Goal: Transaction & Acquisition: Book appointment/travel/reservation

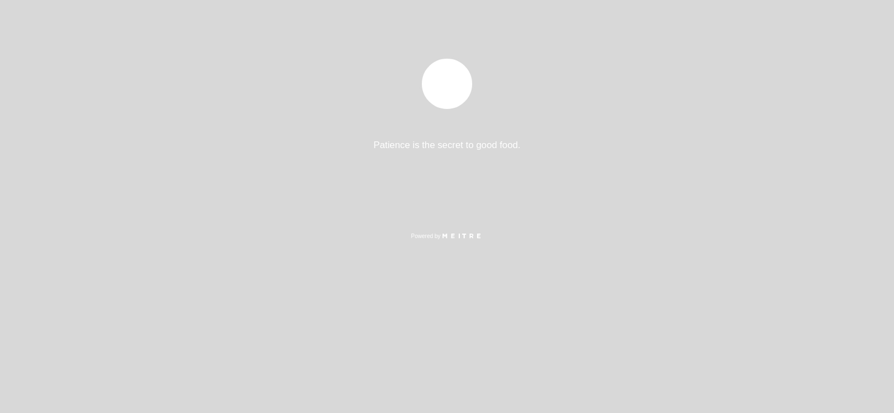
select select "es"
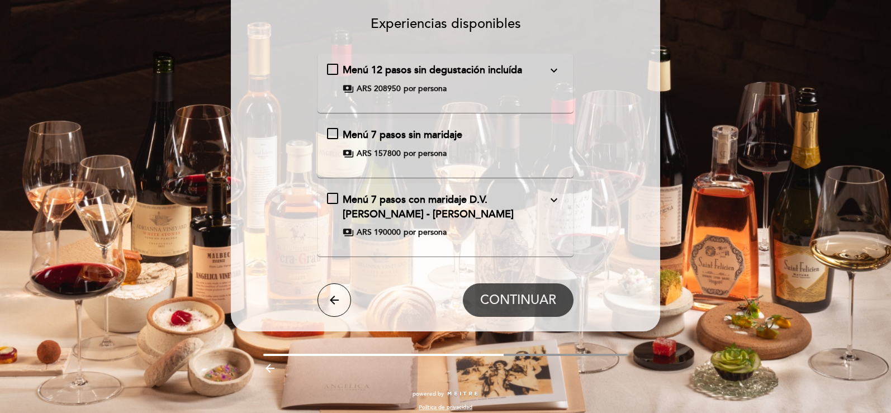
scroll to position [101, 0]
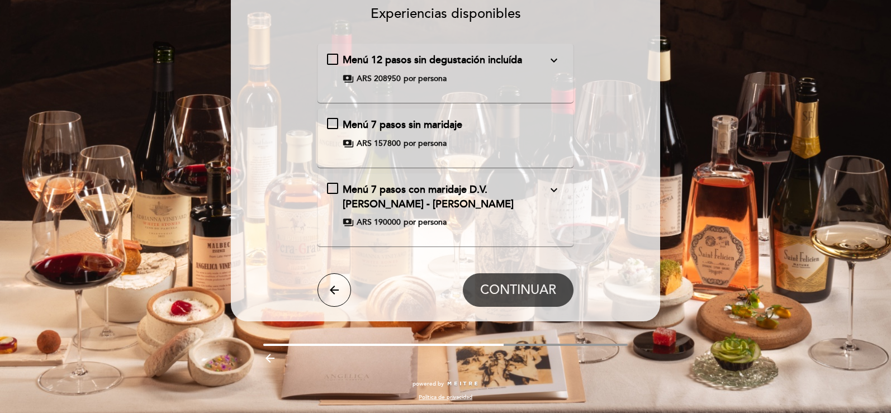
click at [553, 191] on icon "expand_more" at bounding box center [553, 189] width 13 height 13
click at [500, 215] on div "Menú 7 pasos con maridaje D.V. [PERSON_NAME] - [PERSON_NAME] expand_less paymen…" at bounding box center [446, 205] width 238 height 45
click at [500, 215] on div "Menú 7 pasos con maridaje D.V. [PERSON_NAME] - [PERSON_NAME] expand_more paymen…" at bounding box center [446, 205] width 238 height 45
click at [540, 291] on span "CONTINUAR" at bounding box center [518, 290] width 76 height 16
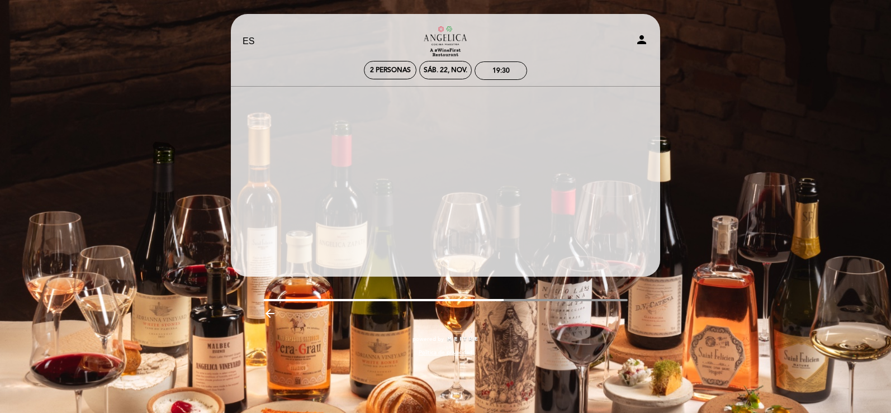
scroll to position [0, 0]
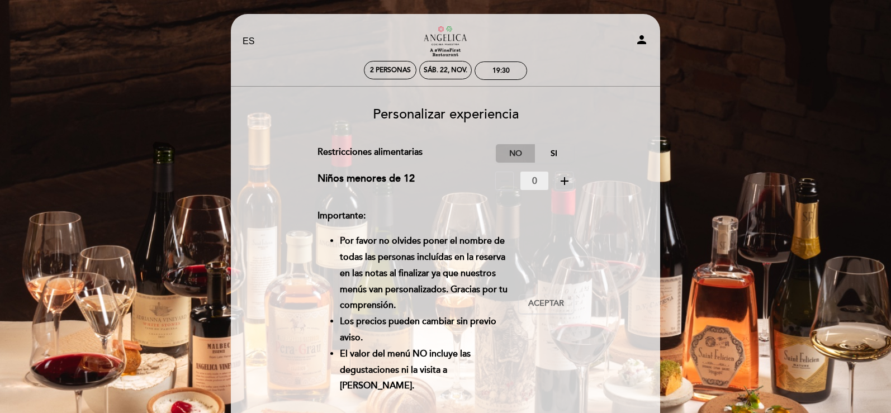
click at [518, 153] on label "No" at bounding box center [515, 153] width 39 height 18
click at [555, 153] on label "Si" at bounding box center [553, 153] width 39 height 18
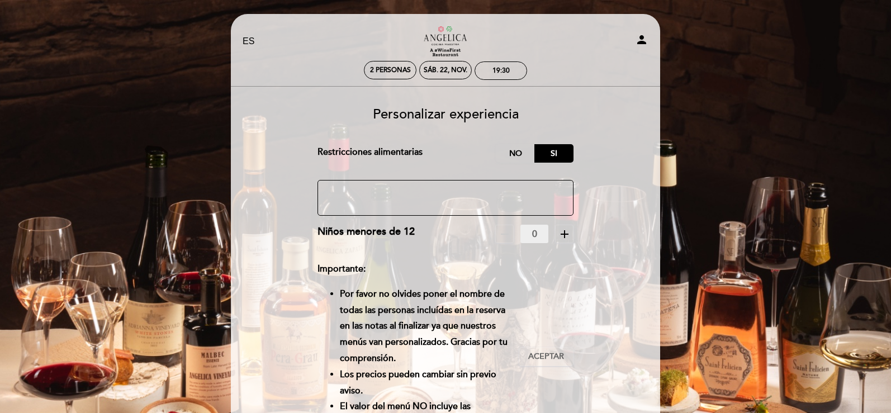
click at [461, 189] on textarea at bounding box center [445, 198] width 257 height 36
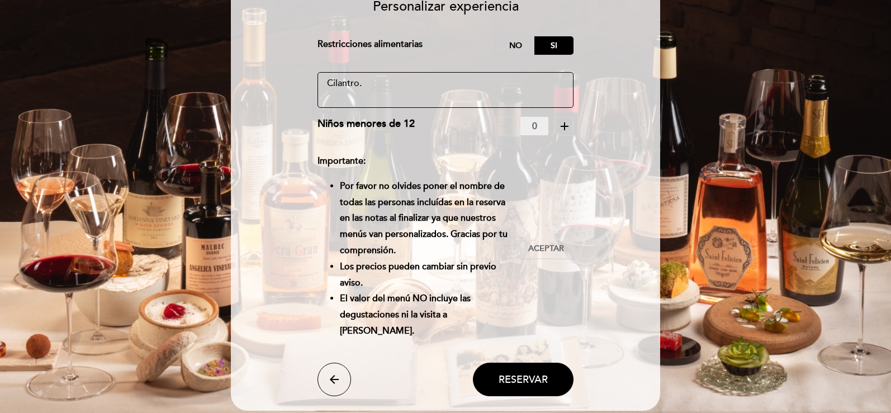
scroll to position [112, 0]
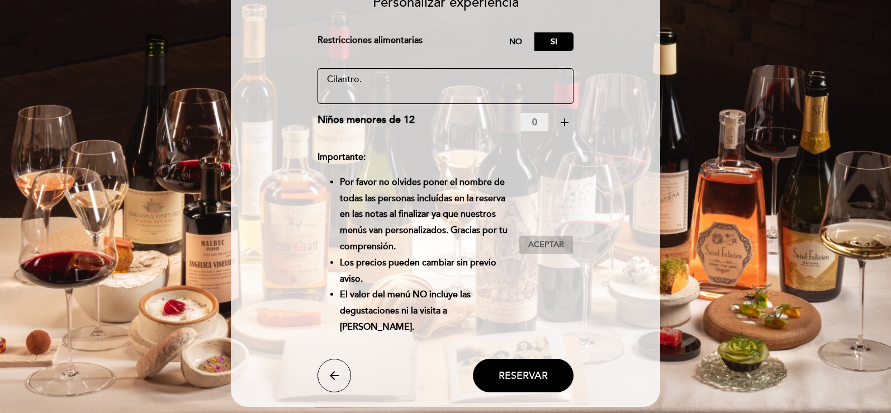
type textarea "Cilantro."
click at [543, 248] on span "Aceptar" at bounding box center [546, 245] width 36 height 12
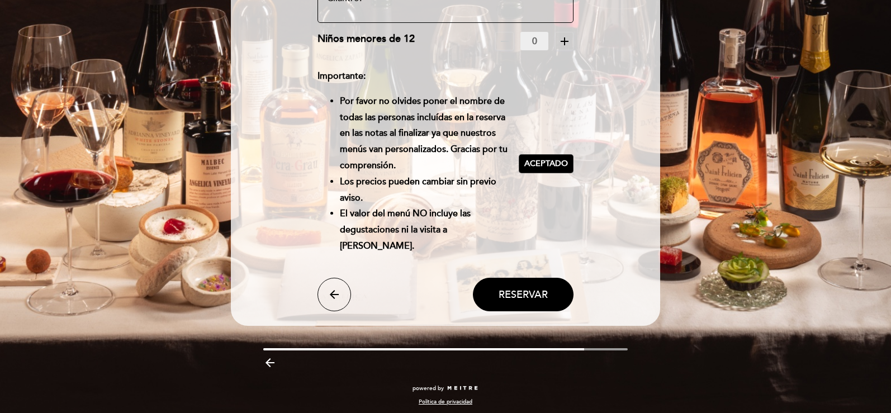
scroll to position [197, 0]
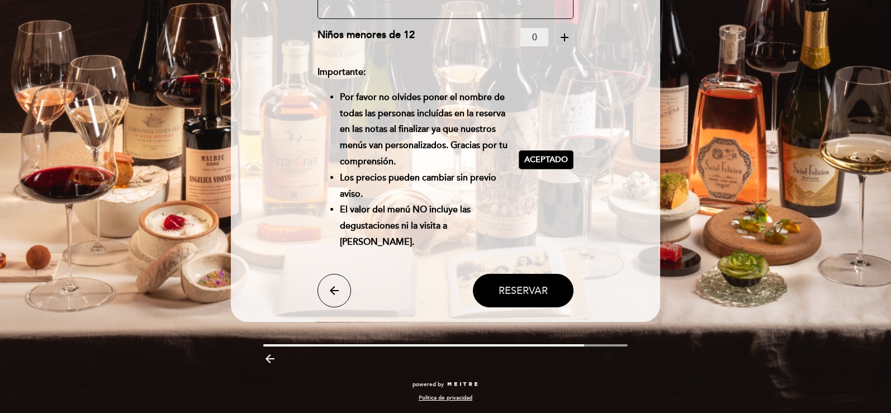
click at [535, 293] on span "Reservar" at bounding box center [523, 291] width 49 height 12
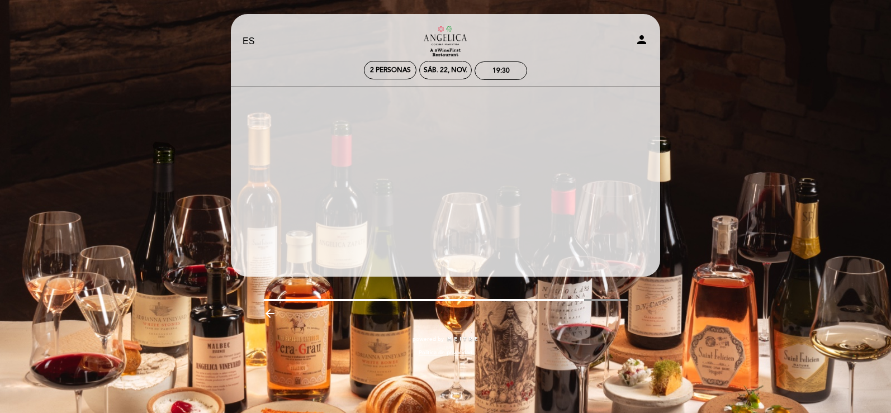
scroll to position [0, 0]
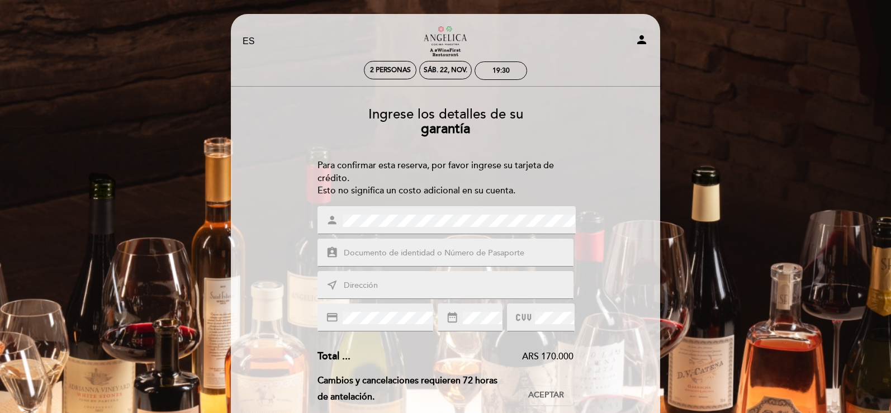
click at [475, 257] on input "text" at bounding box center [459, 253] width 233 height 13
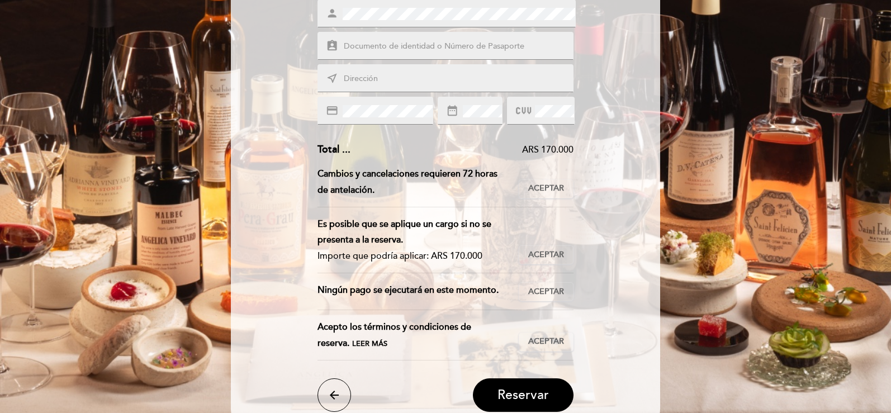
scroll to position [200, 0]
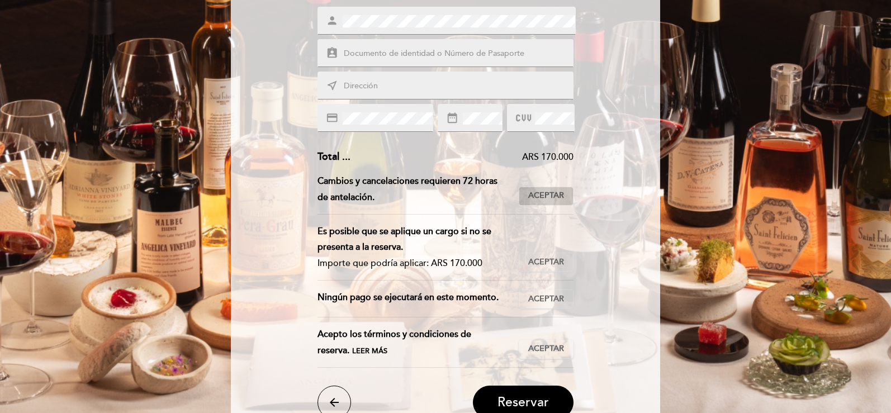
click at [558, 192] on span "Aceptar" at bounding box center [546, 196] width 36 height 12
click at [557, 267] on span "Aceptar" at bounding box center [546, 263] width 36 height 12
click at [553, 302] on span "Aceptar" at bounding box center [546, 299] width 36 height 12
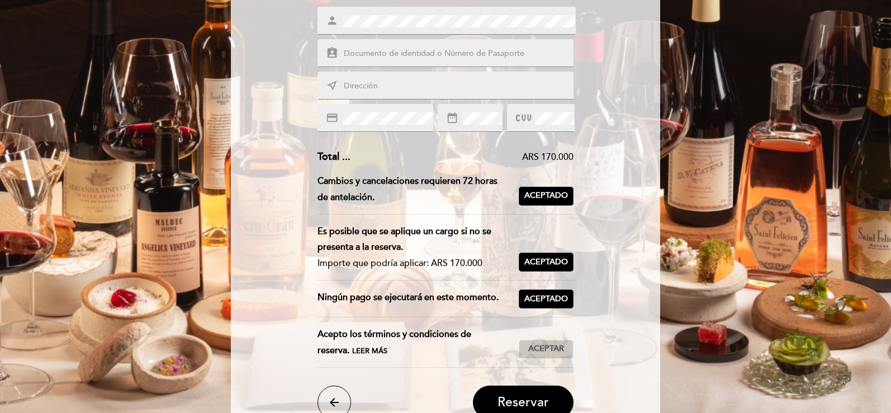
click at [543, 347] on span "Aceptar" at bounding box center [546, 349] width 36 height 12
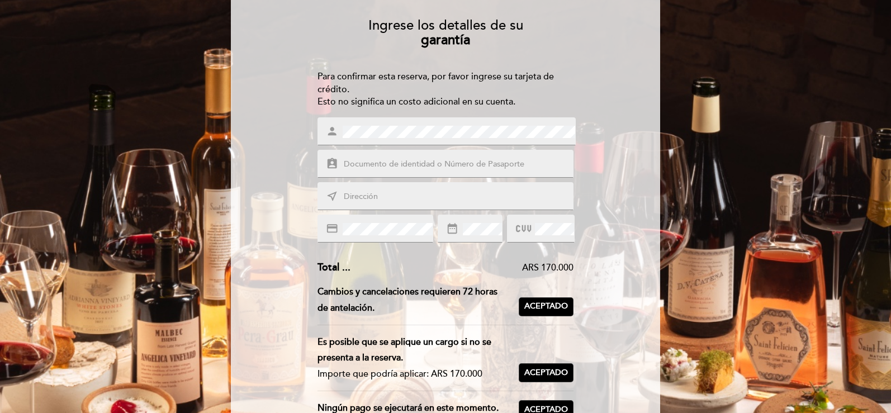
scroll to position [88, 0]
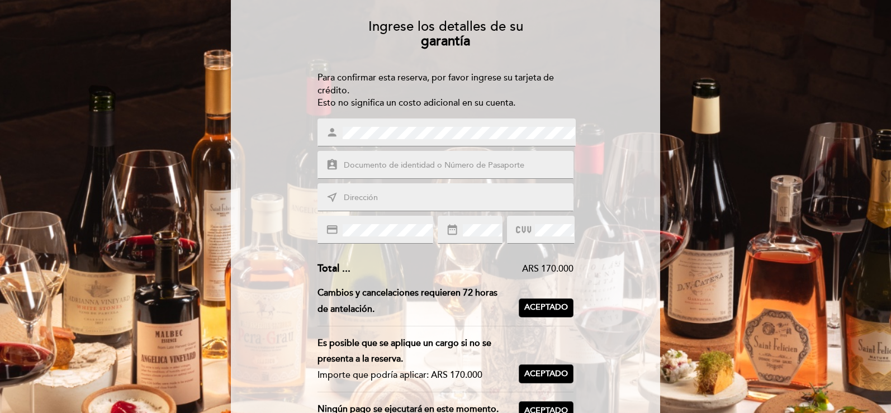
click at [443, 159] on span at bounding box center [456, 165] width 233 height 13
click at [436, 168] on input "text" at bounding box center [459, 165] width 233 height 13
type input "G40602804"
click at [426, 207] on div "near_me" at bounding box center [445, 197] width 257 height 28
click at [429, 199] on input "text" at bounding box center [459, 198] width 233 height 13
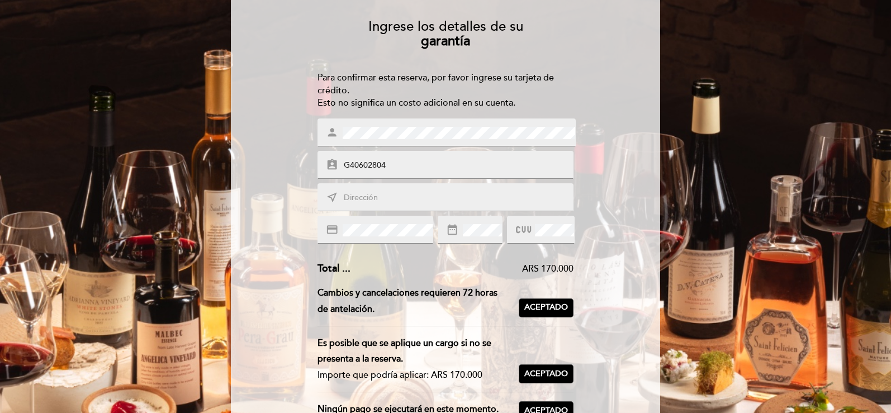
type input "[PERSON_NAME] 1545"
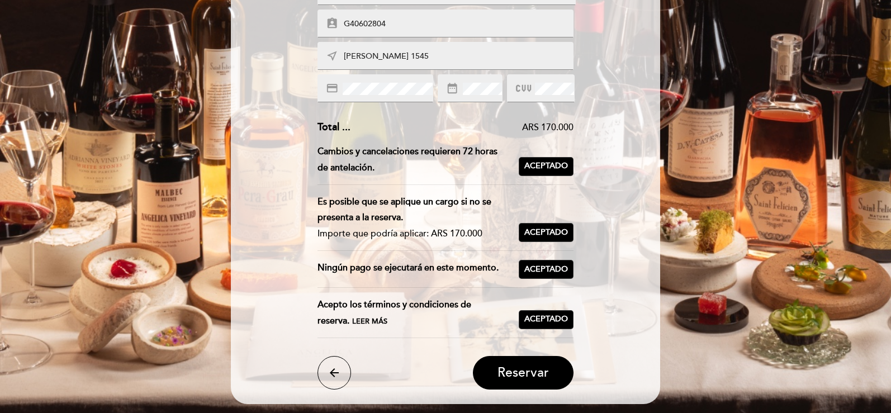
scroll to position [311, 0]
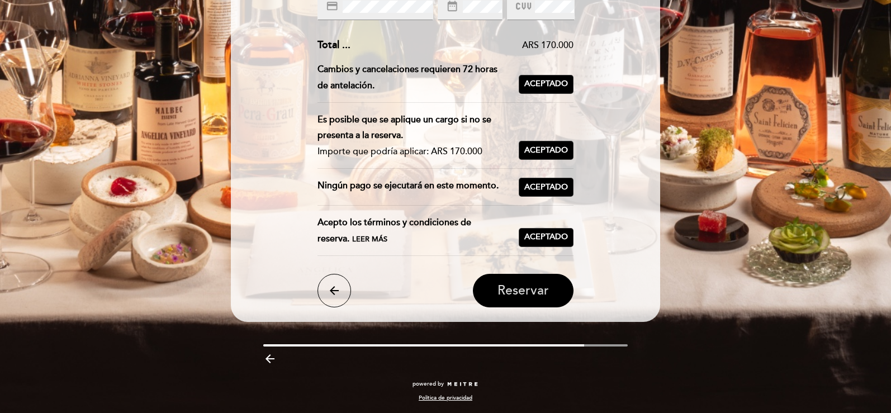
click at [522, 290] on span "Reservar" at bounding box center [522, 291] width 51 height 16
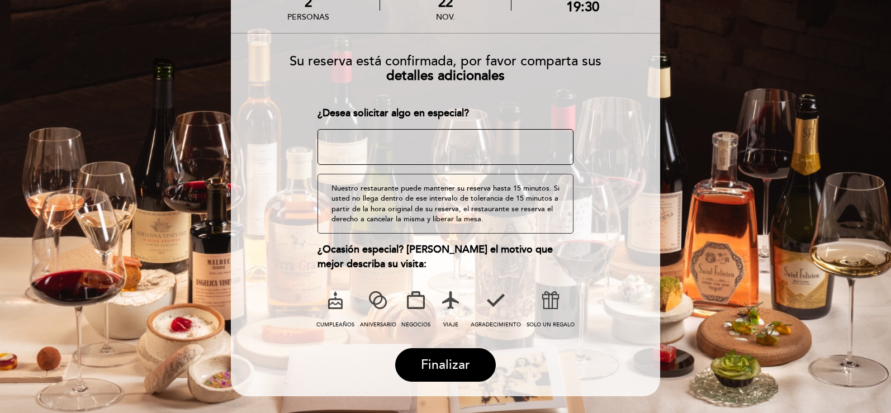
scroll to position [122, 0]
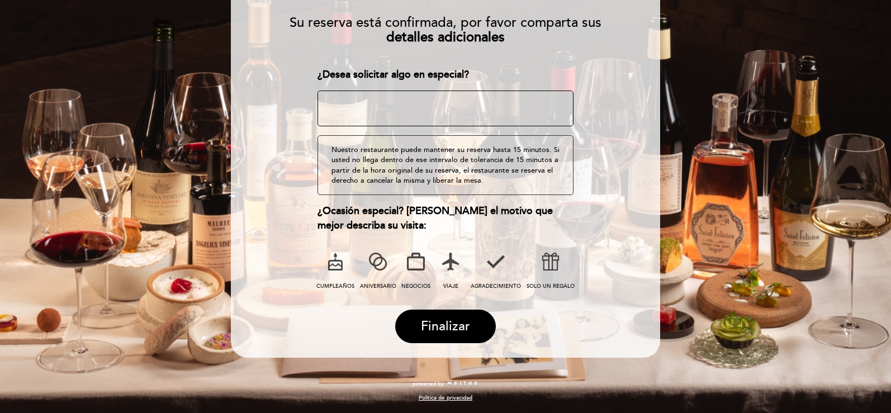
click at [377, 261] on icon at bounding box center [377, 261] width 29 height 29
click at [449, 329] on span "Finalizar" at bounding box center [445, 327] width 49 height 16
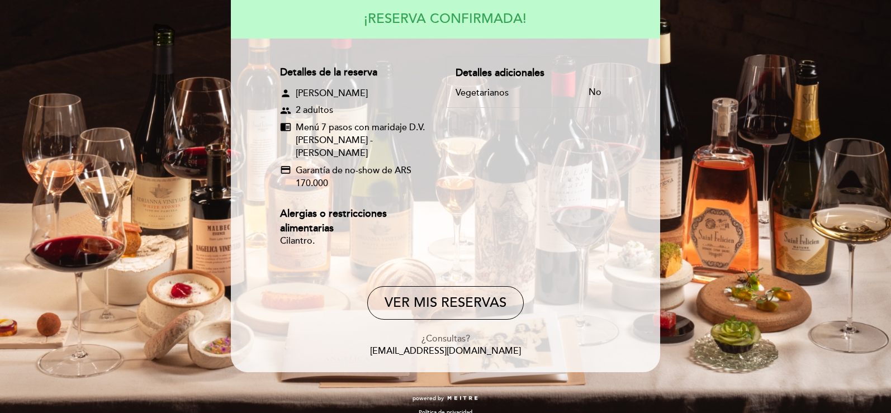
scroll to position [120, 0]
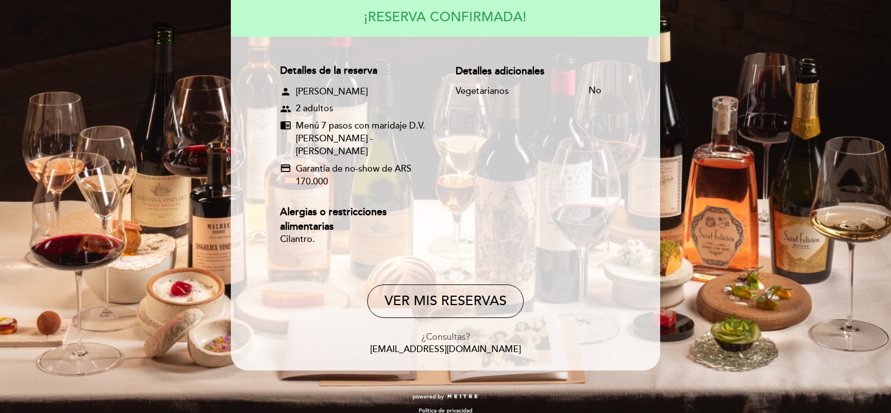
drag, startPoint x: 525, startPoint y: 341, endPoint x: 376, endPoint y: 338, distance: 149.8
click at [376, 338] on div "¿Consultas? [EMAIL_ADDRESS][DOMAIN_NAME]" at bounding box center [446, 344] width 414 height 26
click at [489, 344] on link "[EMAIL_ADDRESS][DOMAIN_NAME]" at bounding box center [445, 349] width 151 height 11
copy link "[EMAIL_ADDRESS][DOMAIN_NAME]"
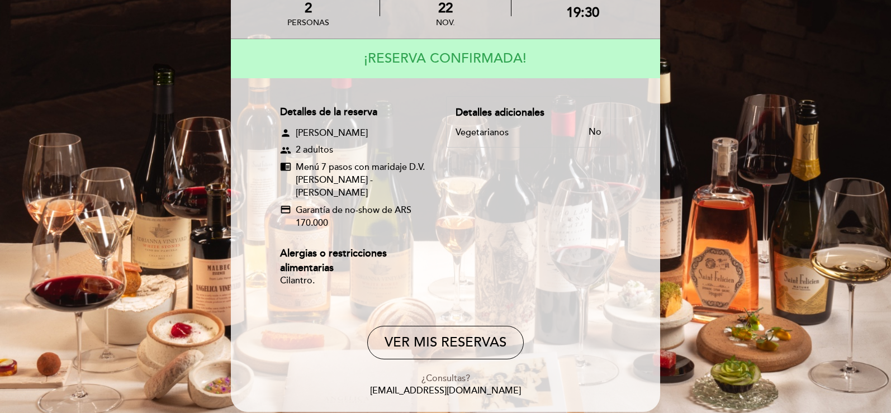
scroll to position [8, 0]
